Goal: Task Accomplishment & Management: Manage account settings

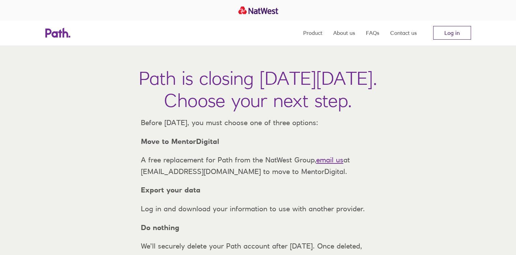
click at [444, 31] on link "Log in" at bounding box center [452, 33] width 38 height 14
